Goal: Task Accomplishment & Management: Use online tool/utility

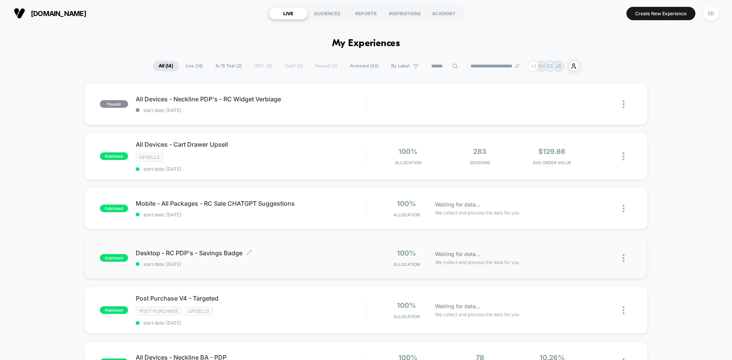
click at [216, 263] on span "start date: [DATE]" at bounding box center [251, 265] width 230 height 6
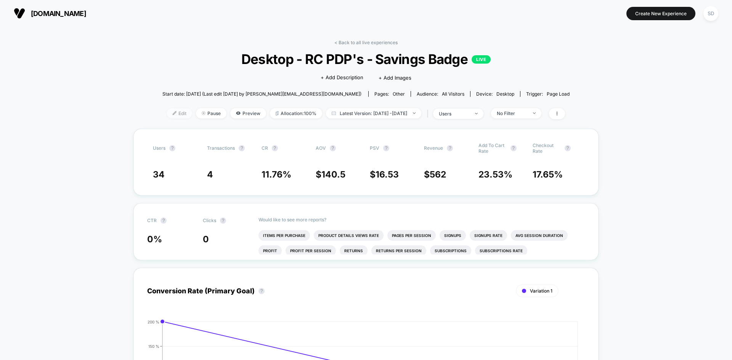
click at [167, 111] on span "Edit" at bounding box center [179, 113] width 25 height 10
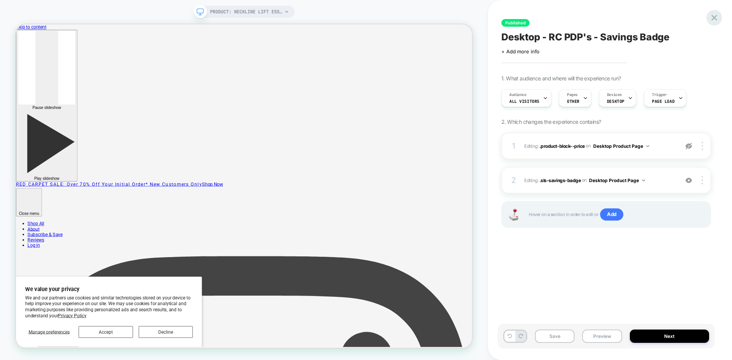
click at [717, 18] on icon at bounding box center [715, 18] width 10 height 10
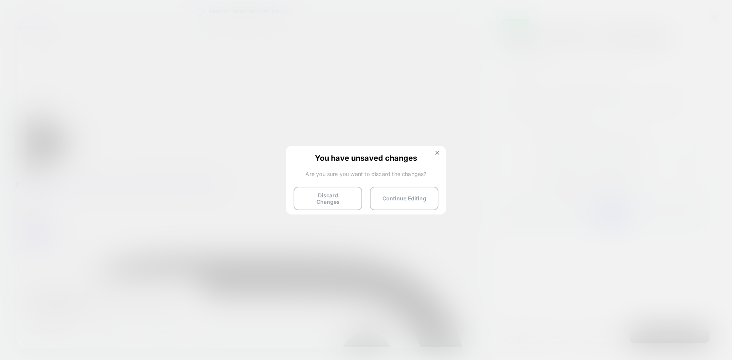
click at [317, 196] on button "Discard Changes" at bounding box center [328, 199] width 69 height 24
